Goal: Find specific page/section: Find specific page/section

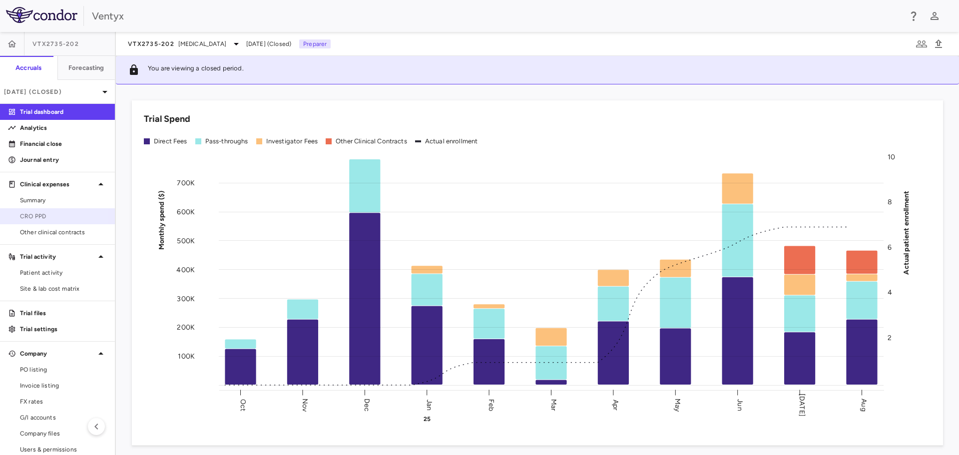
click at [45, 217] on span "CRO PPD" at bounding box center [63, 216] width 87 height 9
